Goal: Contribute content

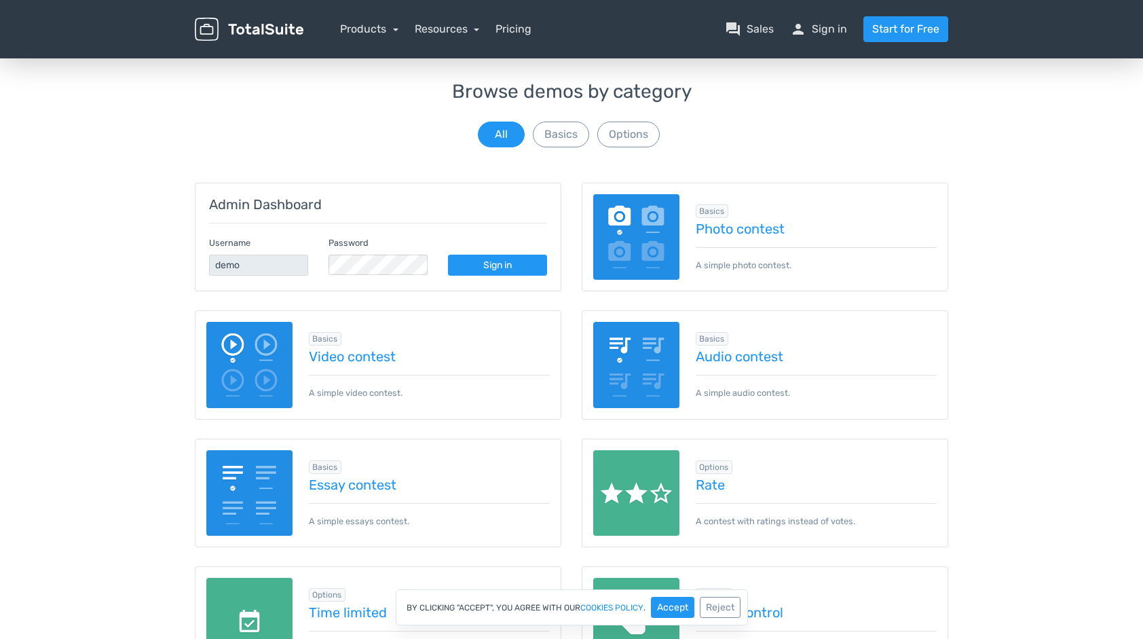
scroll to position [68, 0]
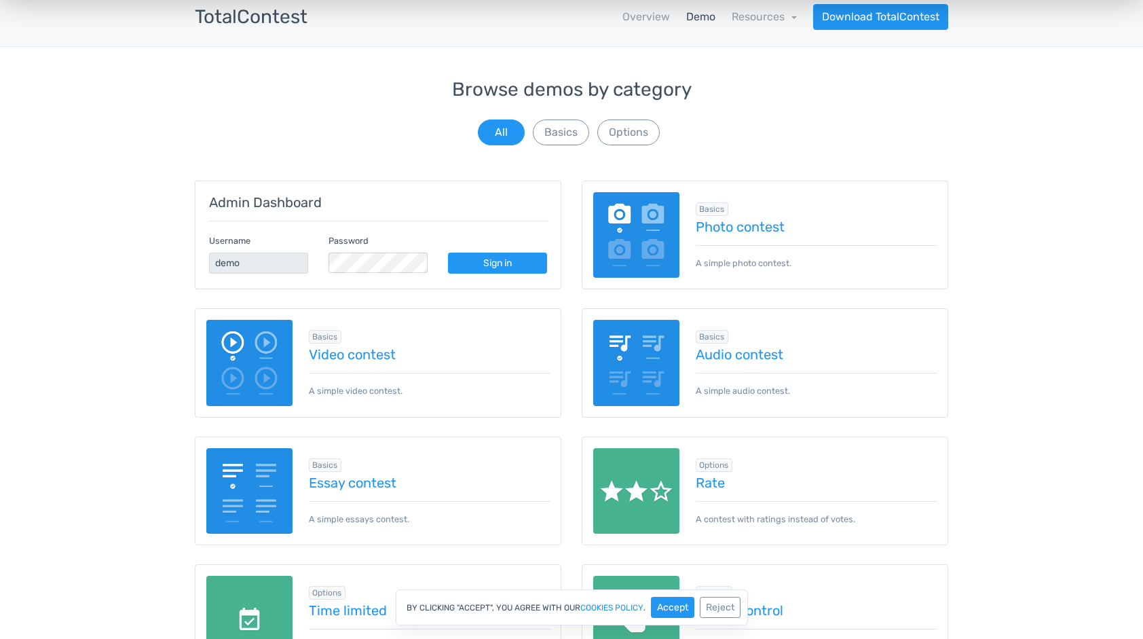
click at [637, 235] on img at bounding box center [636, 235] width 86 height 86
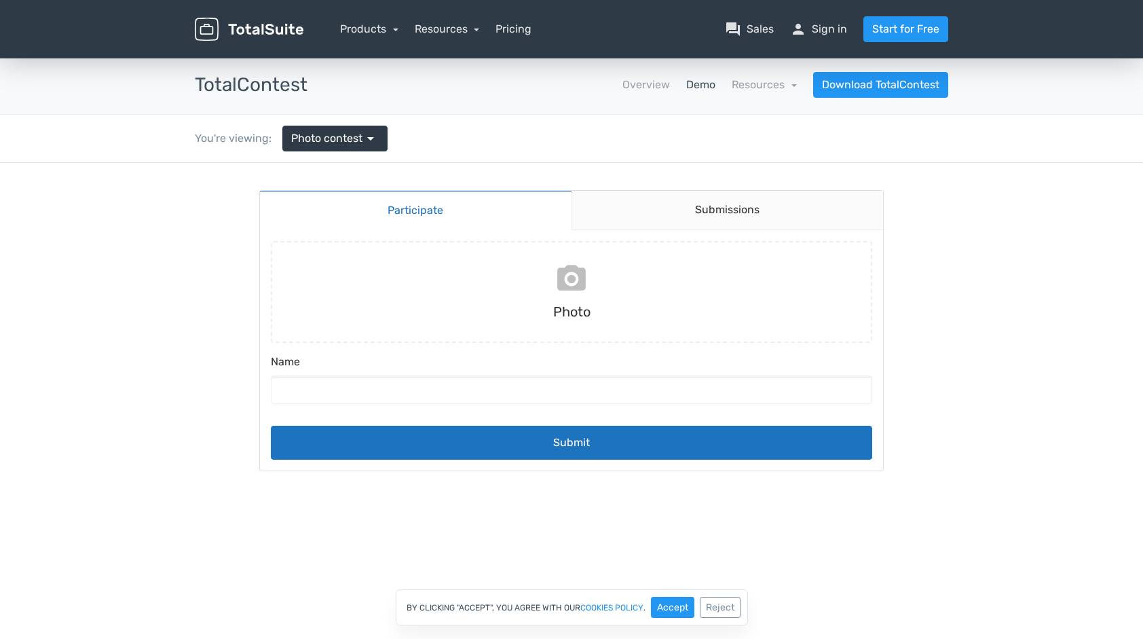
click at [559, 289] on input "file" at bounding box center [571, 292] width 612 height 102
type input "C:\fakepath\Prayuth_2018_cropped.jpg"
click at [611, 387] on input "Name" at bounding box center [572, 389] width 602 height 29
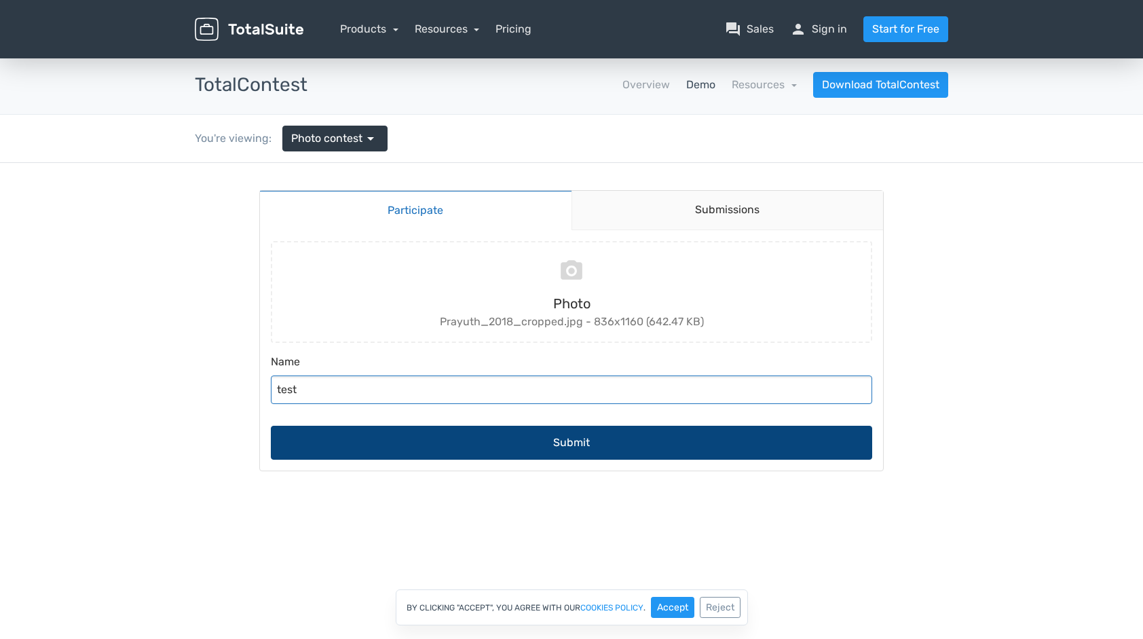
type input "test"
click at [602, 437] on button "Submit" at bounding box center [572, 443] width 602 height 34
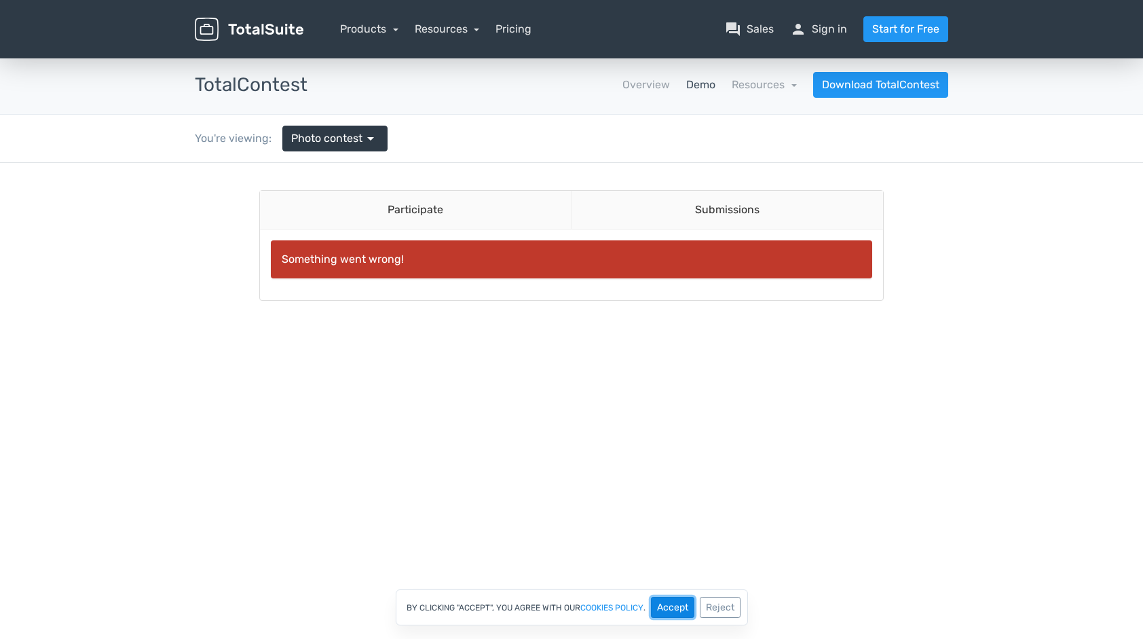
click at [667, 600] on button "Accept" at bounding box center [672, 607] width 43 height 21
click at [710, 206] on link "Submissions" at bounding box center [728, 210] width 312 height 39
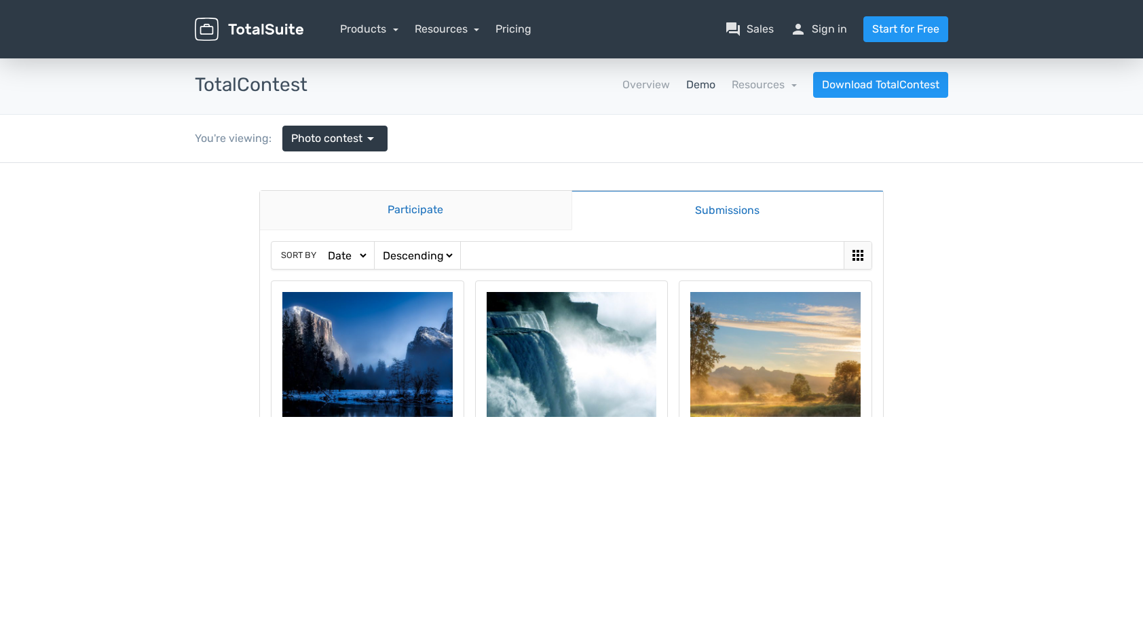
click at [491, 210] on link "Participate" at bounding box center [416, 210] width 312 height 39
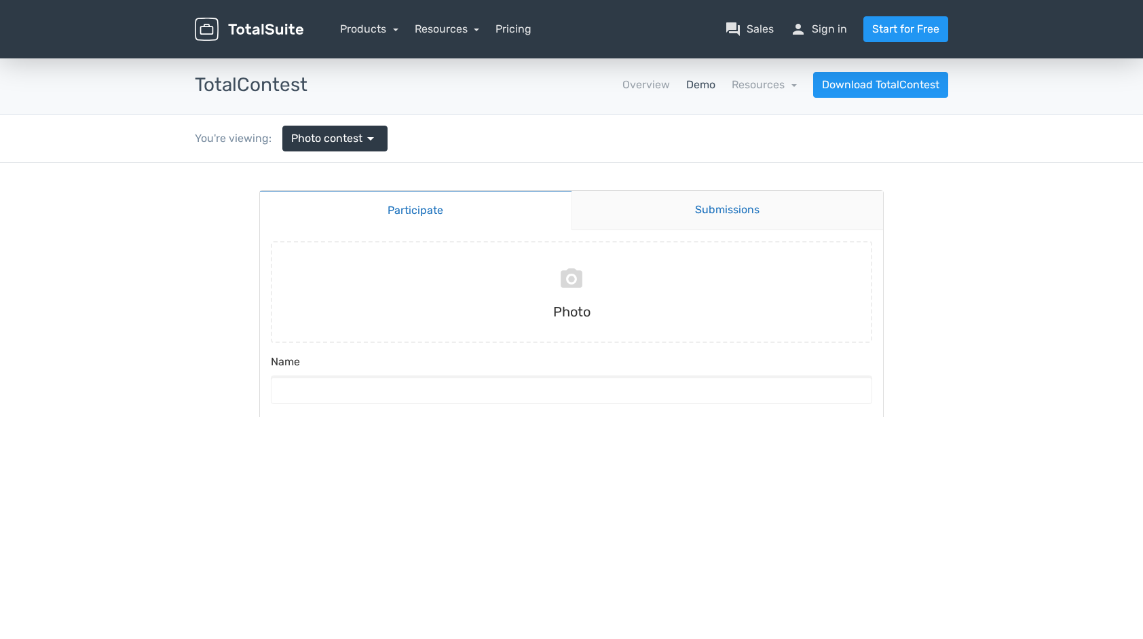
click at [686, 217] on link "Submissions" at bounding box center [728, 210] width 312 height 39
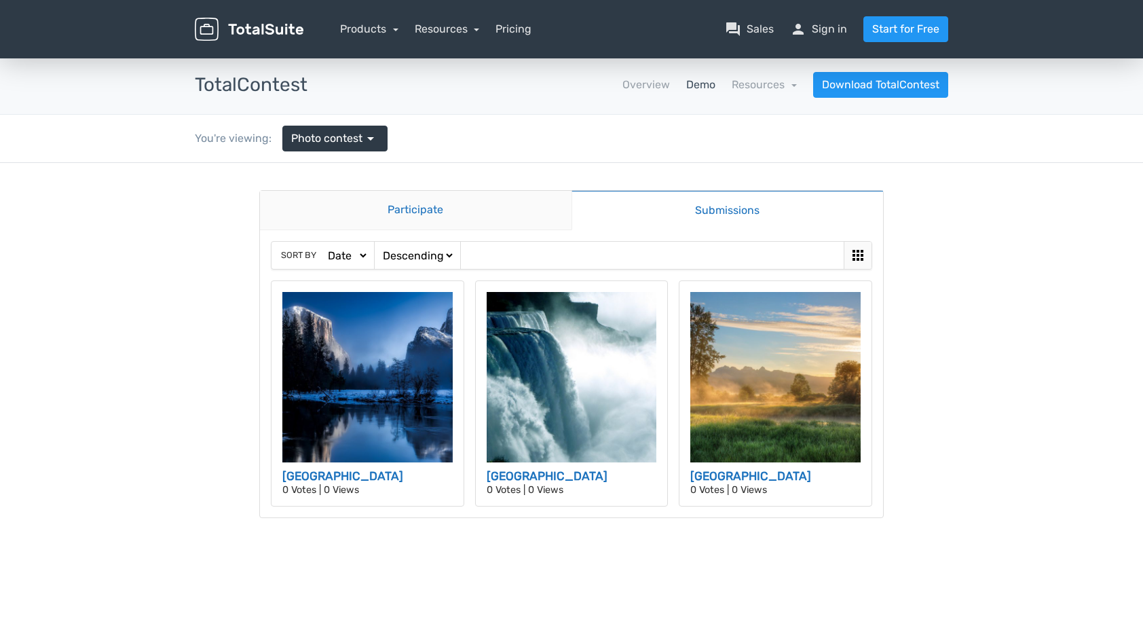
click at [417, 206] on link "Participate" at bounding box center [416, 210] width 312 height 39
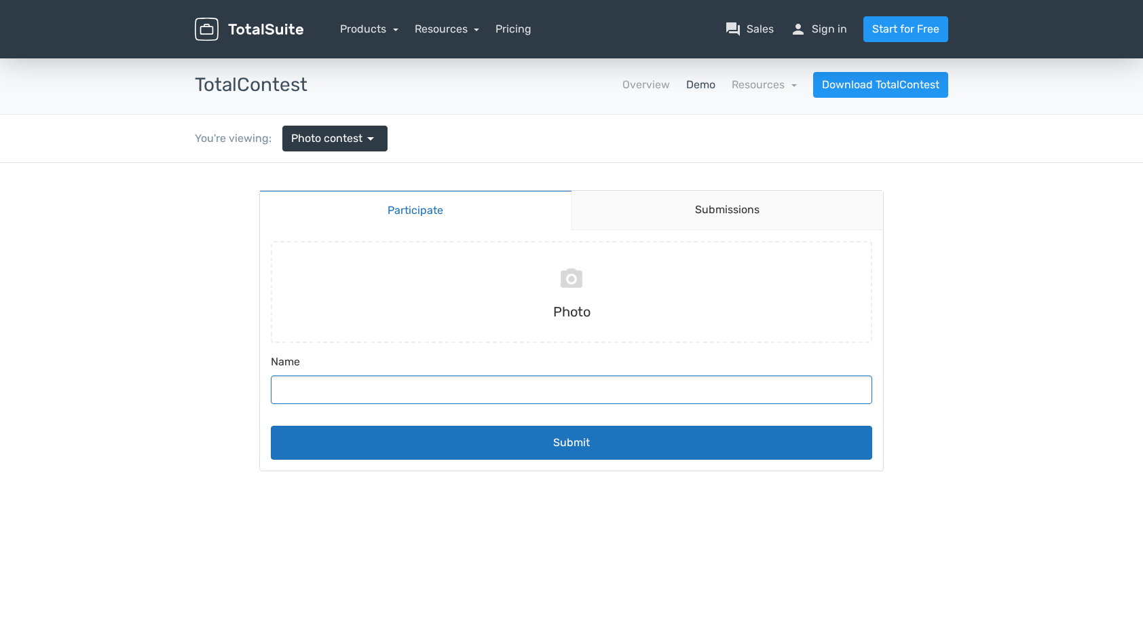
click at [398, 390] on input "Name" at bounding box center [572, 389] width 602 height 29
click at [931, 221] on body "Participate Submissions Participate Submissions Submitting Photo Name Submit" at bounding box center [571, 343] width 1143 height 361
click at [656, 221] on link "Submissions" at bounding box center [728, 210] width 312 height 39
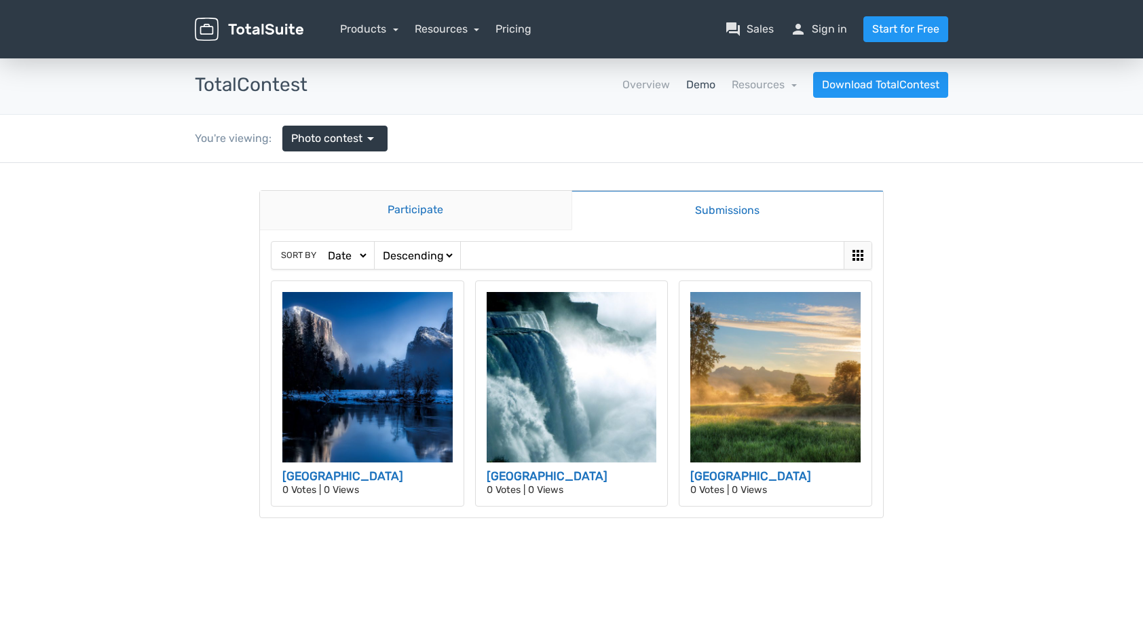
click at [386, 208] on link "Participate" at bounding box center [416, 210] width 312 height 39
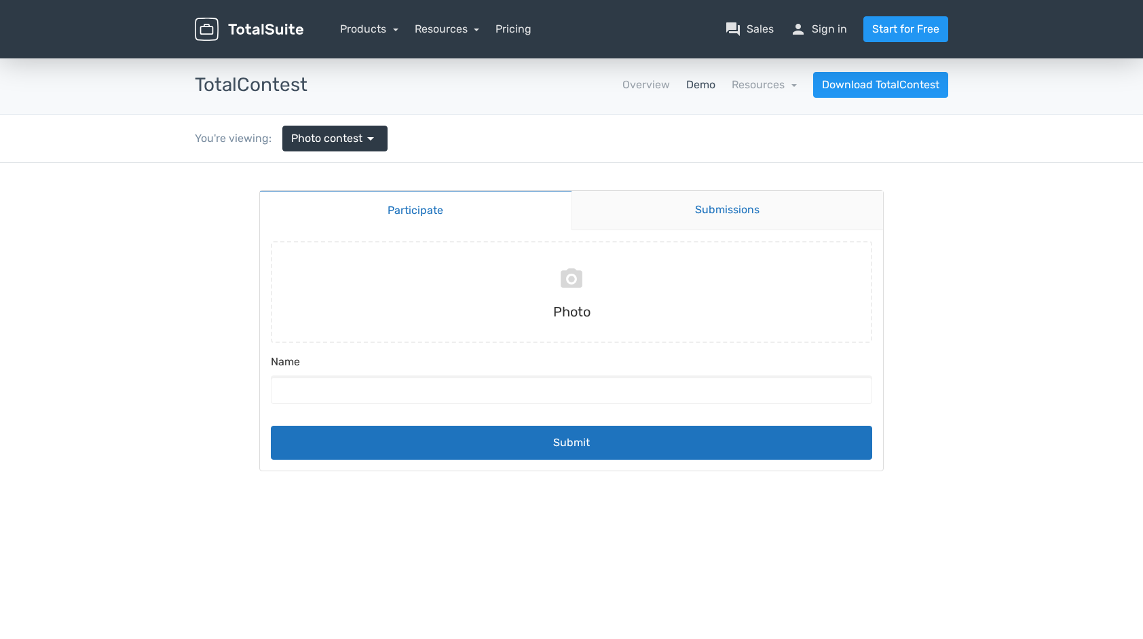
click at [661, 196] on link "Submissions" at bounding box center [728, 210] width 312 height 39
